Goal: Task Accomplishment & Management: Manage account settings

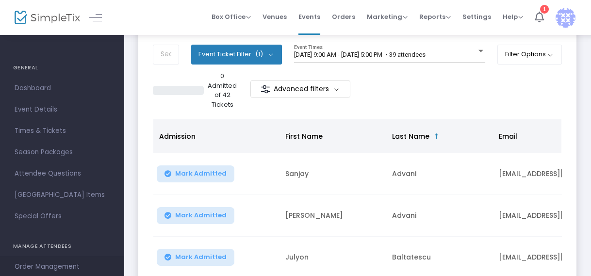
click at [53, 263] on span "Order Management" at bounding box center [62, 266] width 95 height 13
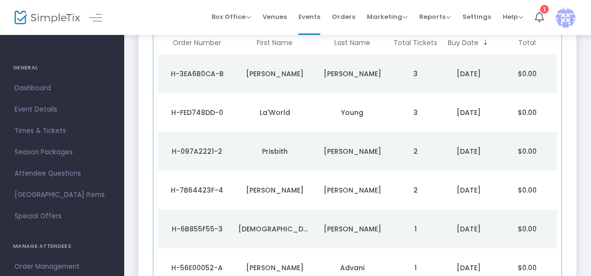
scroll to position [61, 0]
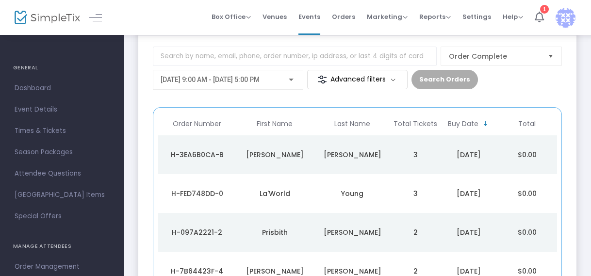
click at [315, 148] on td "[PERSON_NAME]" at bounding box center [352, 154] width 78 height 39
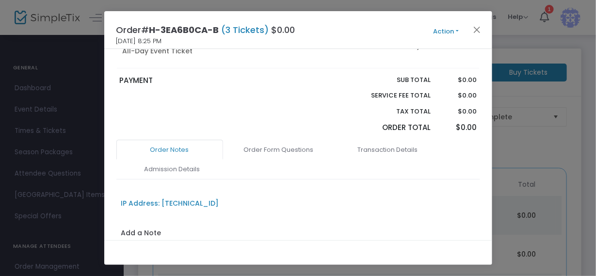
scroll to position [161, 0]
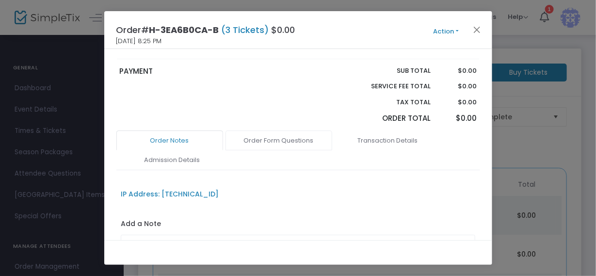
click at [267, 130] on link "Order Form Questions" at bounding box center [279, 140] width 107 height 20
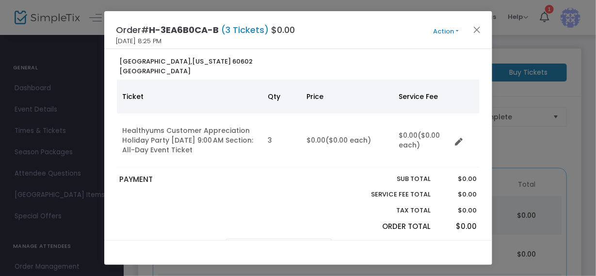
scroll to position [0, 0]
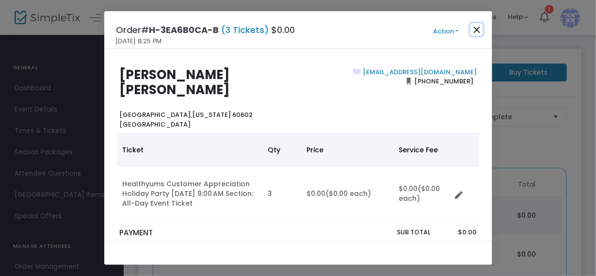
click at [477, 27] on button "Close" at bounding box center [476, 29] width 13 height 13
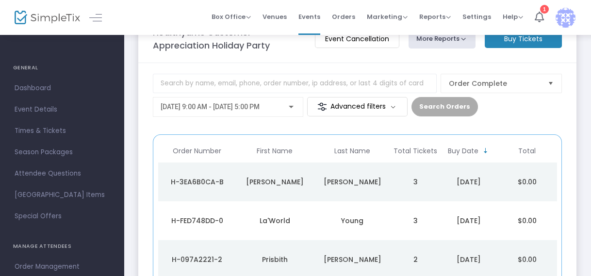
scroll to position [114, 0]
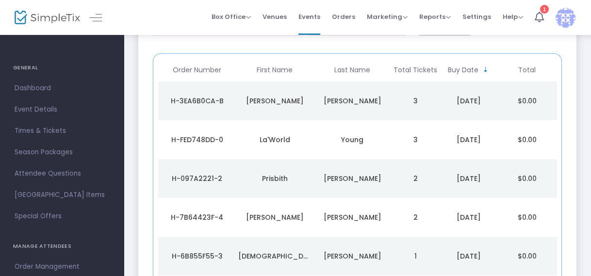
click at [353, 180] on div "[PERSON_NAME]" at bounding box center [352, 179] width 73 height 10
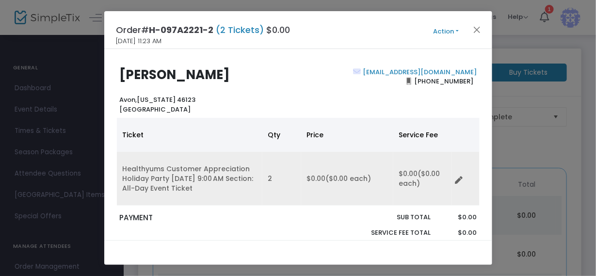
scroll to position [161, 0]
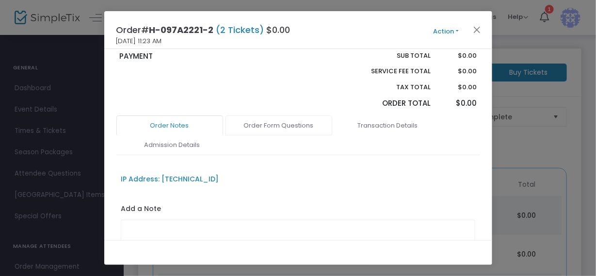
click at [283, 127] on link "Order Form Questions" at bounding box center [279, 125] width 107 height 20
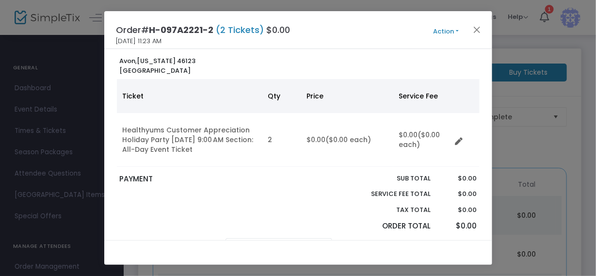
scroll to position [0, 0]
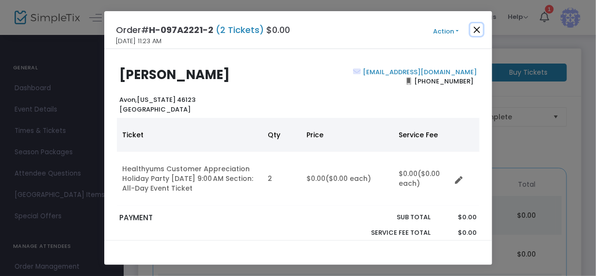
click at [478, 25] on button "Close" at bounding box center [476, 29] width 13 height 13
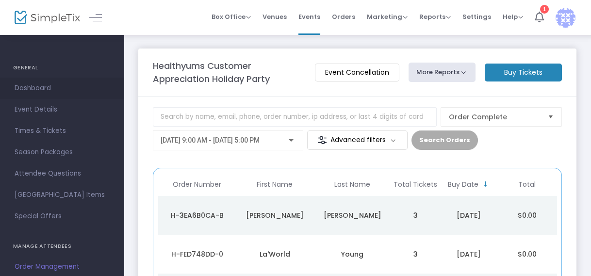
click at [22, 87] on span "Dashboard" at bounding box center [62, 88] width 95 height 13
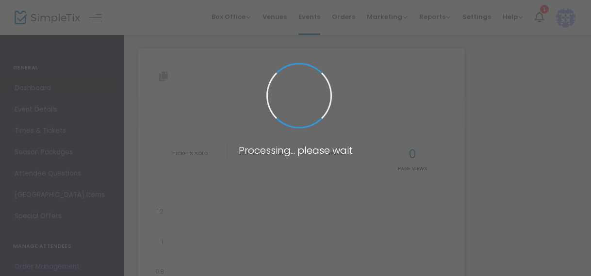
type input "[URL][DOMAIN_NAME]"
